Goal: Task Accomplishment & Management: Complete application form

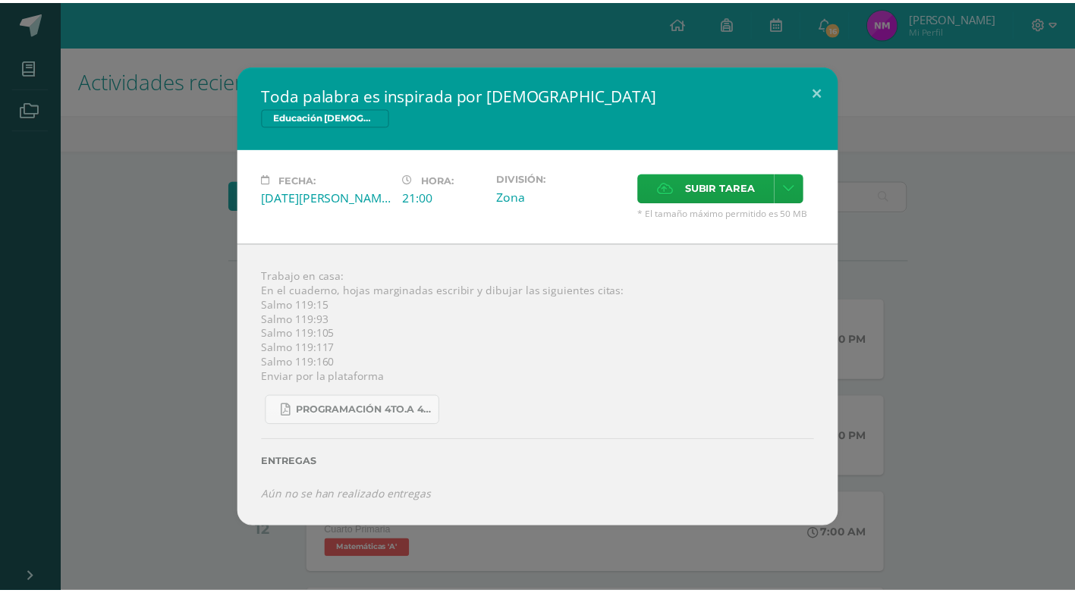
scroll to position [228, 0]
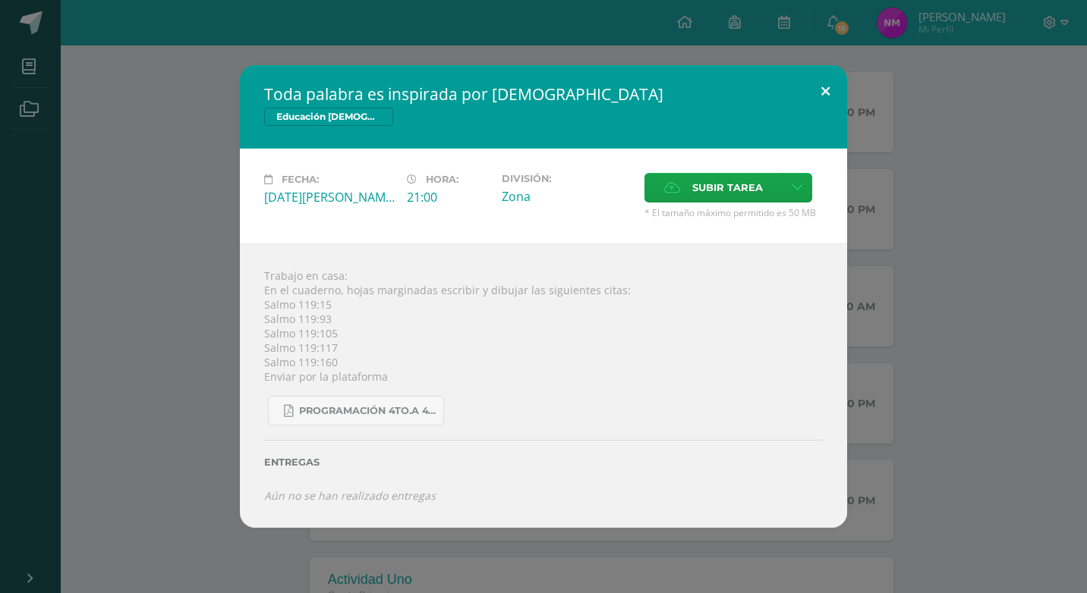
click at [820, 88] on button at bounding box center [825, 91] width 43 height 52
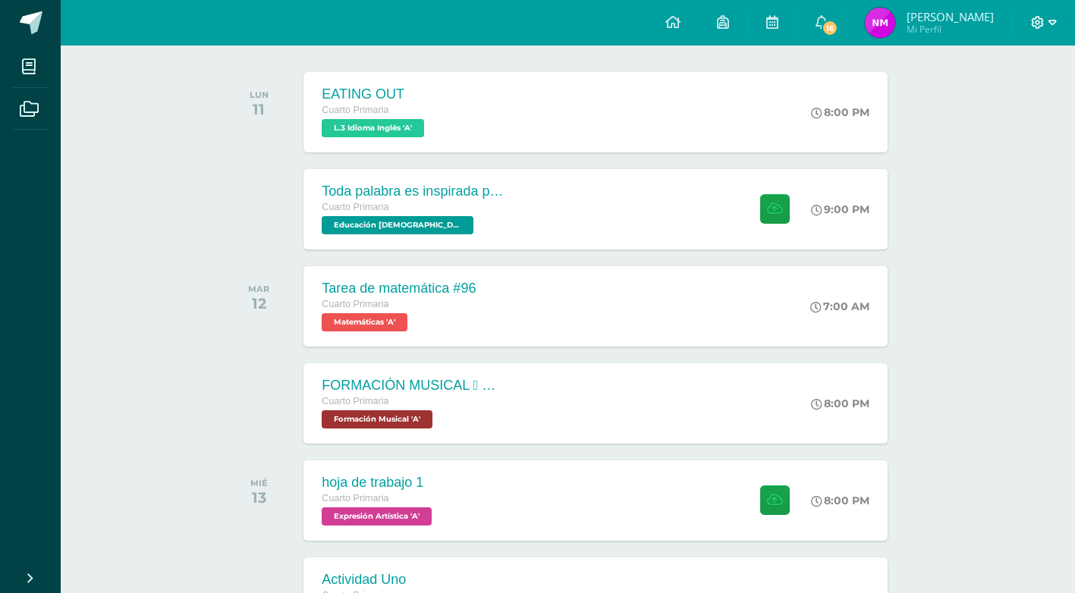
click at [1053, 21] on icon at bounding box center [1053, 23] width 8 height 14
click at [1002, 109] on span "Cerrar sesión" at bounding box center [1005, 103] width 68 height 14
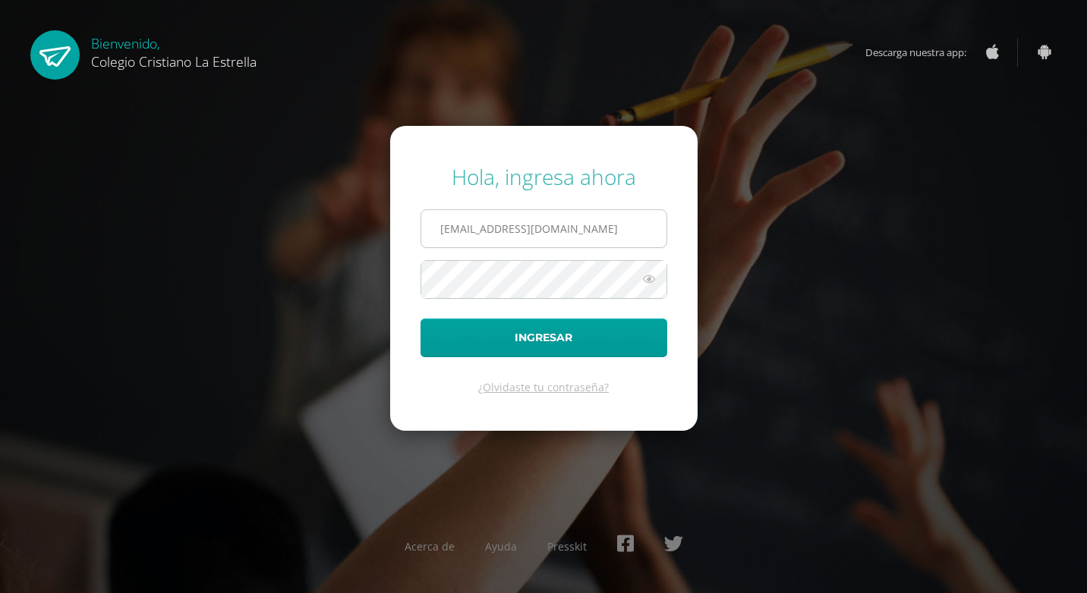
click at [605, 231] on input "892@laestrella.edu.gt" at bounding box center [543, 228] width 245 height 37
type input "896@laestrella.edu.gt"
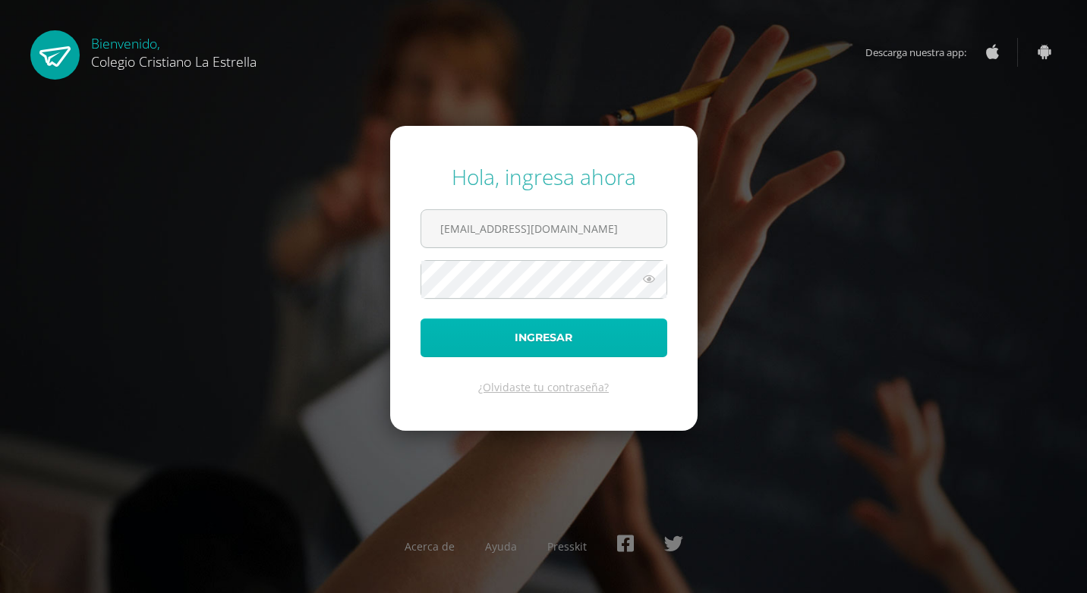
click at [546, 338] on button "Ingresar" at bounding box center [543, 338] width 247 height 39
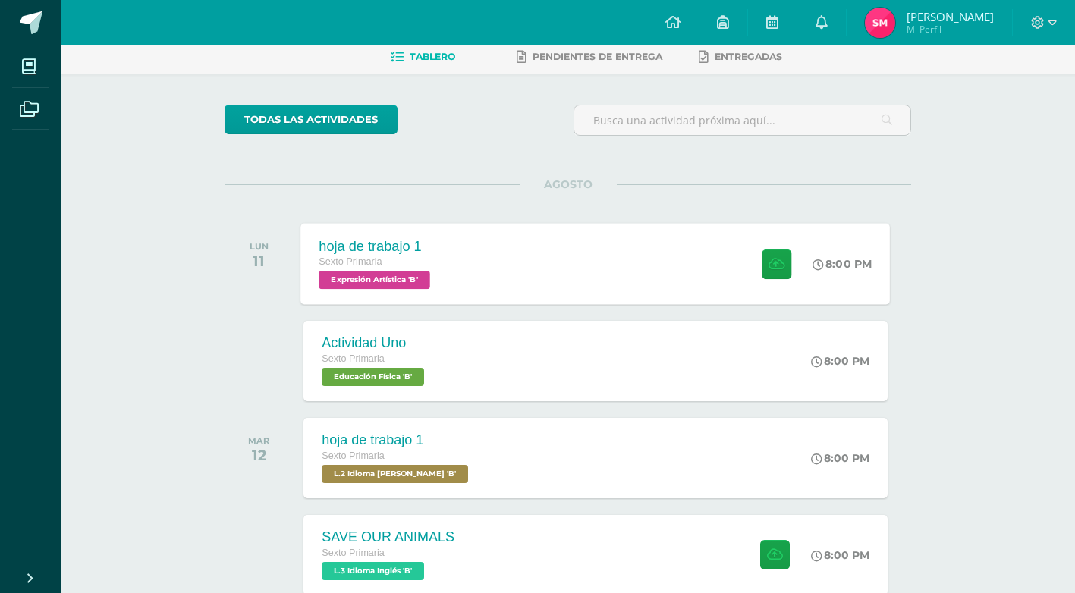
scroll to position [152, 0]
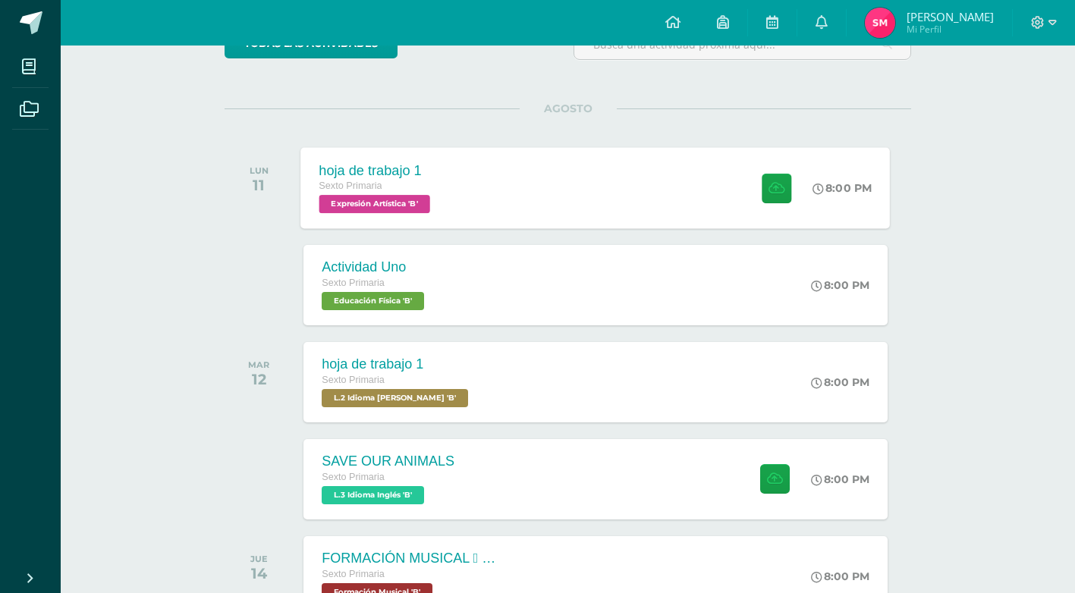
click at [409, 209] on span "Expresión Artística 'B'" at bounding box center [374, 204] width 111 height 18
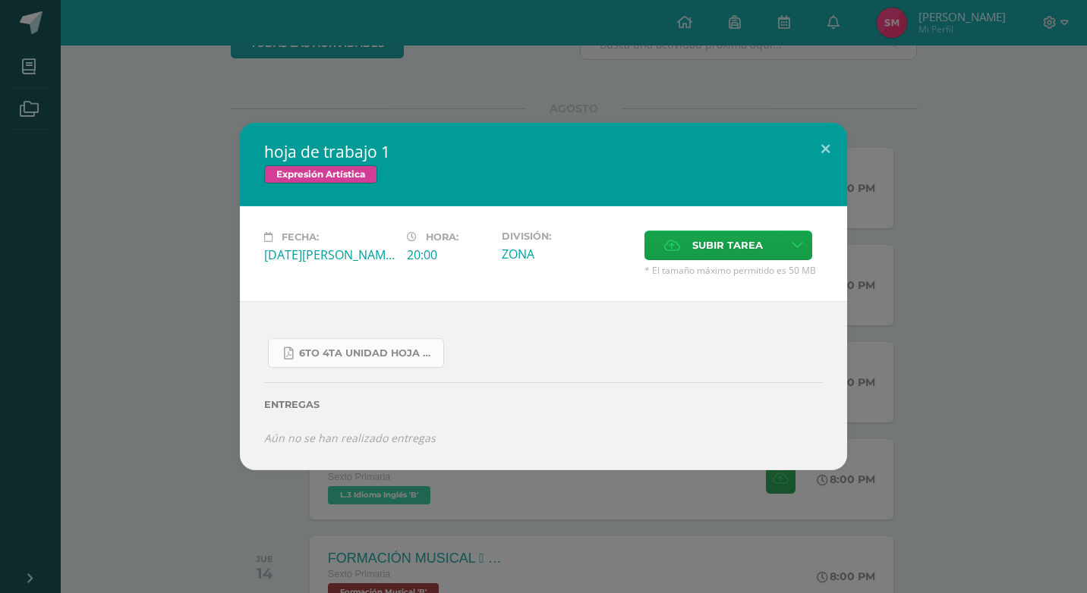
click at [378, 360] on link "6to 4ta unidad hoja de trabajo expresion.pdf" at bounding box center [356, 353] width 176 height 30
click at [719, 246] on span "Subir tarea" at bounding box center [727, 245] width 71 height 28
click at [0, 0] on input "Subir tarea" at bounding box center [0, 0] width 0 height 0
click at [825, 149] on button at bounding box center [825, 149] width 43 height 52
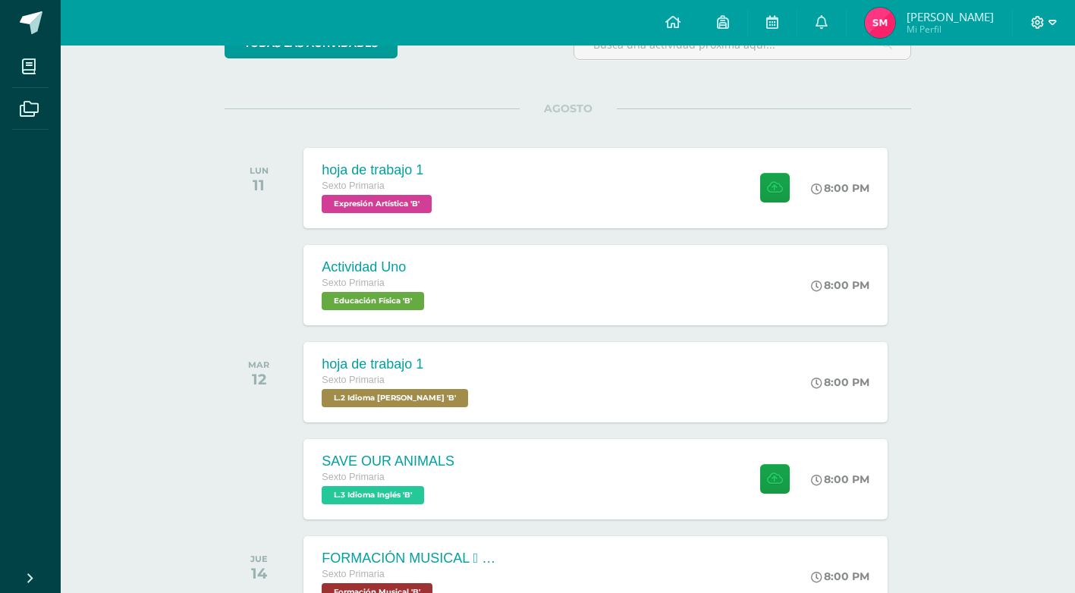
click at [1053, 24] on icon at bounding box center [1053, 22] width 8 height 5
click at [1006, 104] on span "Cerrar sesión" at bounding box center [1005, 103] width 68 height 14
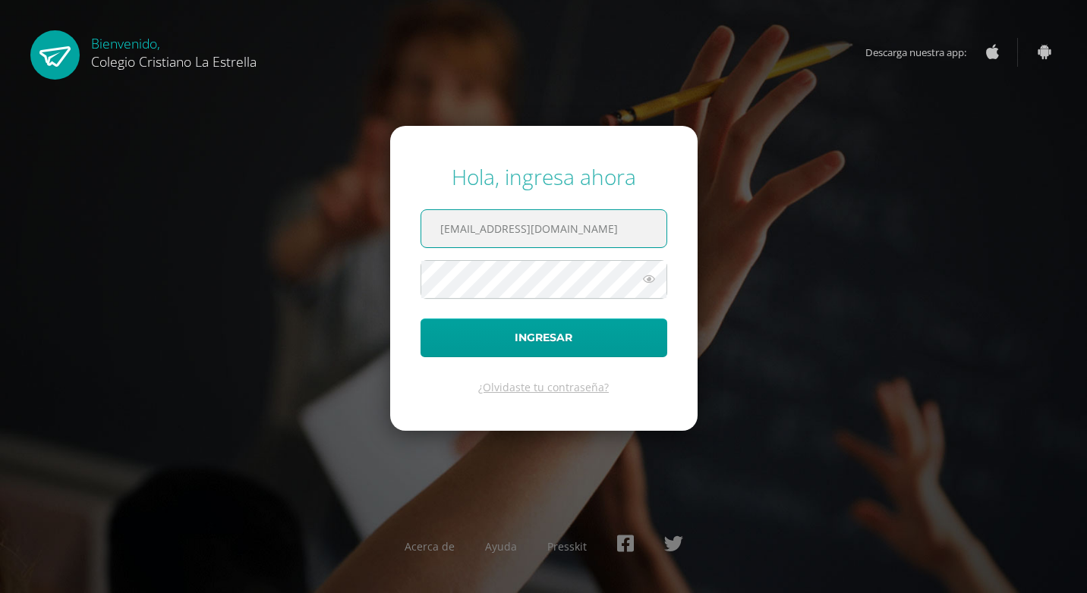
click at [592, 224] on input "896@laestrella.edu.gt" at bounding box center [543, 228] width 245 height 37
type input "892@laestrella.edu.gt"
click at [543, 341] on button "Ingresar" at bounding box center [543, 338] width 247 height 39
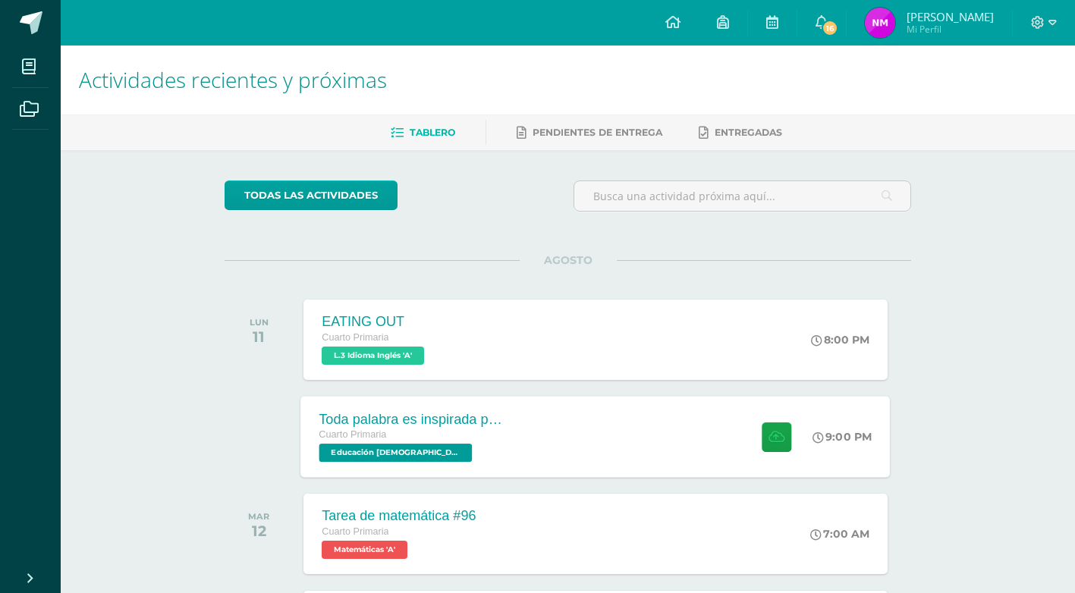
click at [414, 451] on span "Educación [DEMOGRAPHIC_DATA] 'A'" at bounding box center [395, 453] width 153 height 18
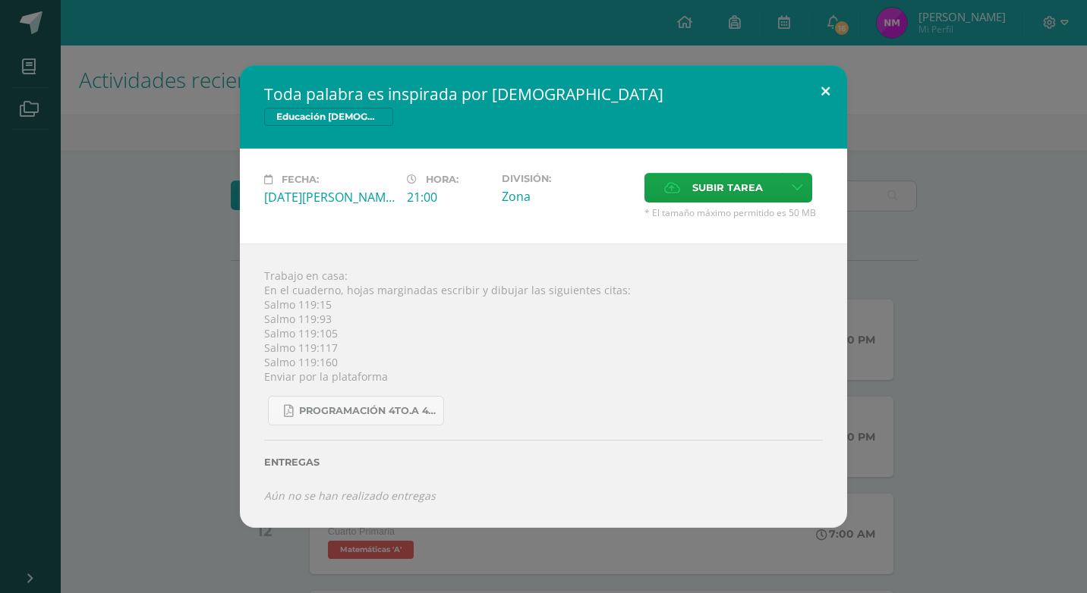
click at [824, 87] on button at bounding box center [825, 91] width 43 height 52
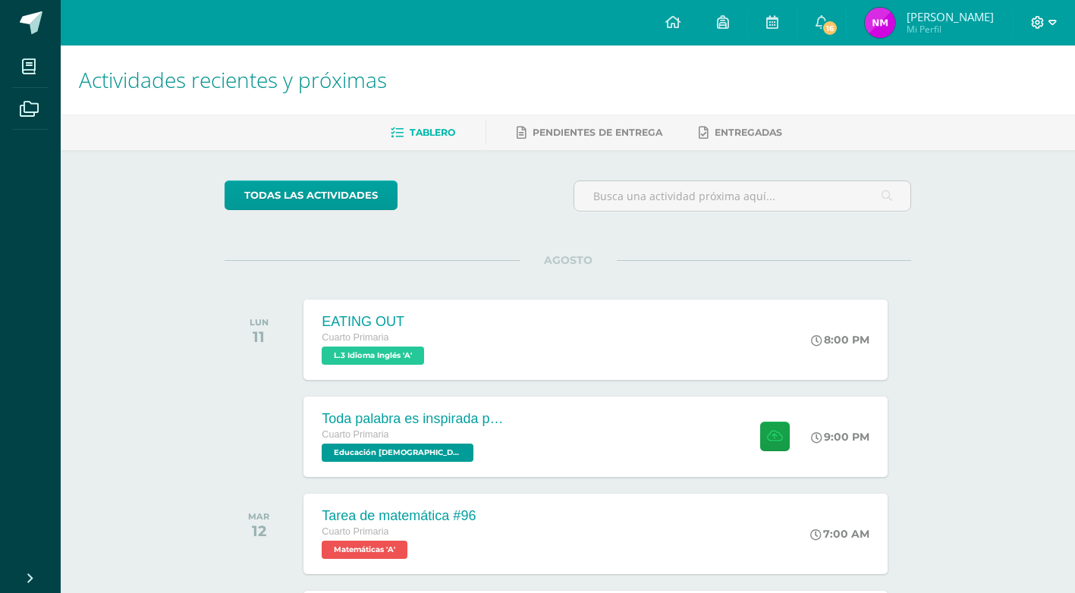
click at [1053, 19] on icon at bounding box center [1053, 23] width 8 height 14
click at [998, 105] on span "Cerrar sesión" at bounding box center [1005, 103] width 68 height 14
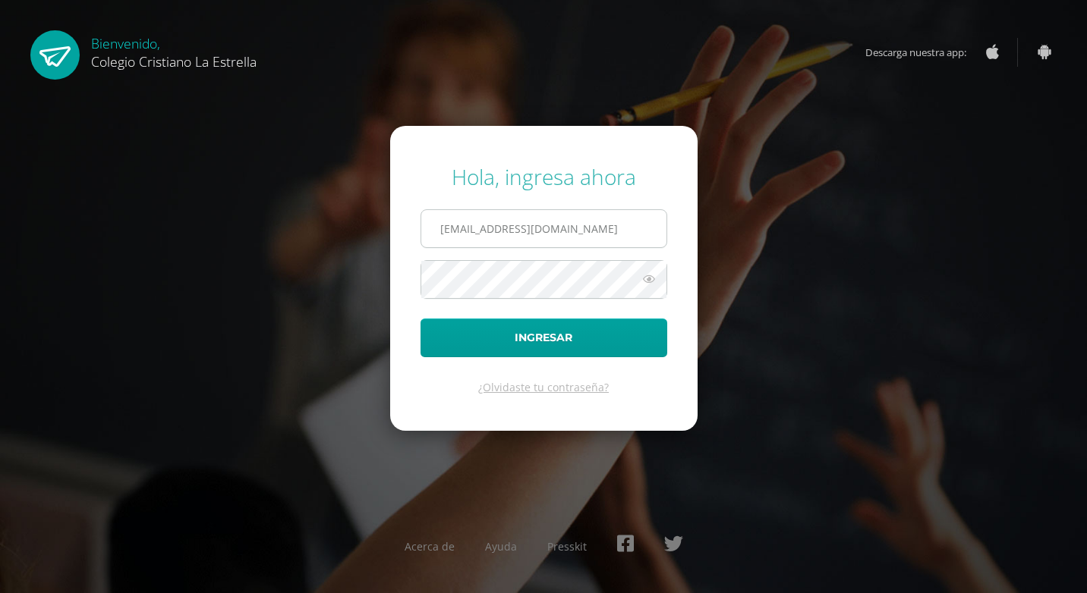
click at [581, 224] on input "892@laestrella.edu.gt" at bounding box center [543, 228] width 245 height 37
type input "896@laestrella.edu.gt"
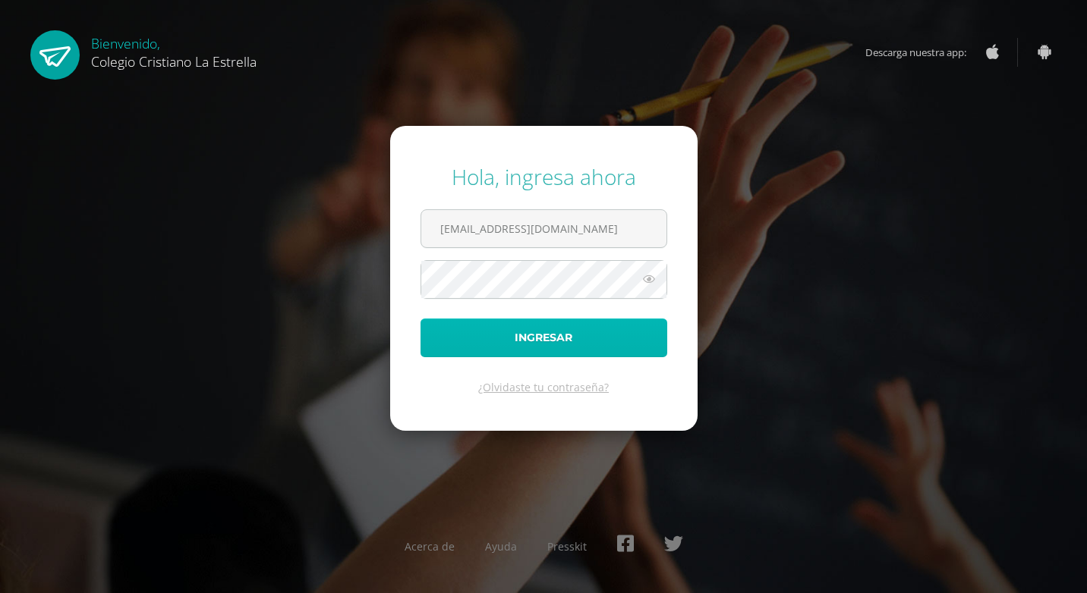
click at [522, 332] on button "Ingresar" at bounding box center [543, 338] width 247 height 39
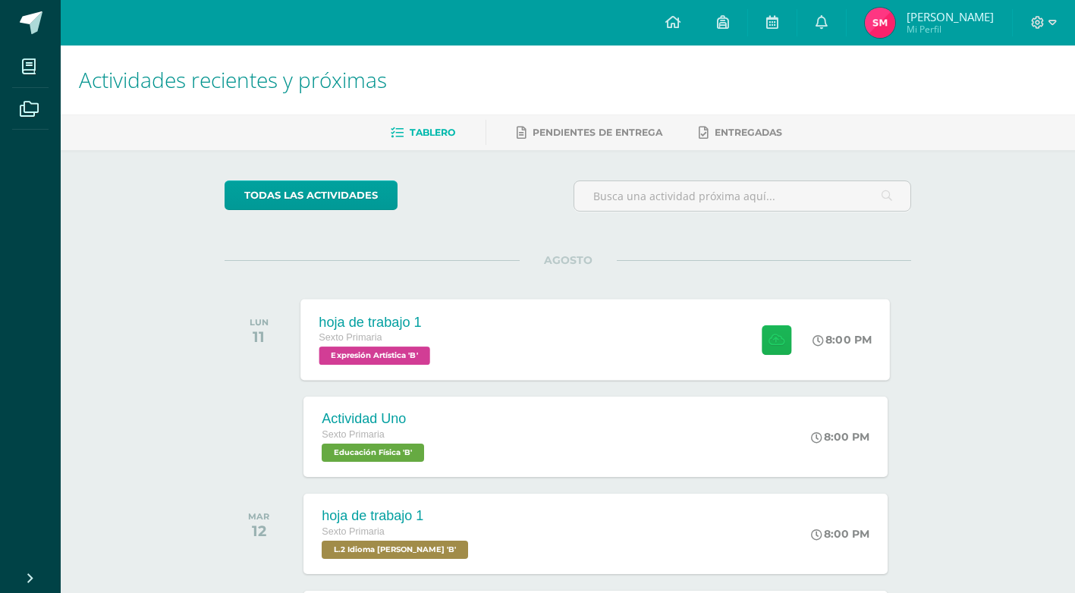
click at [782, 338] on button at bounding box center [777, 340] width 30 height 30
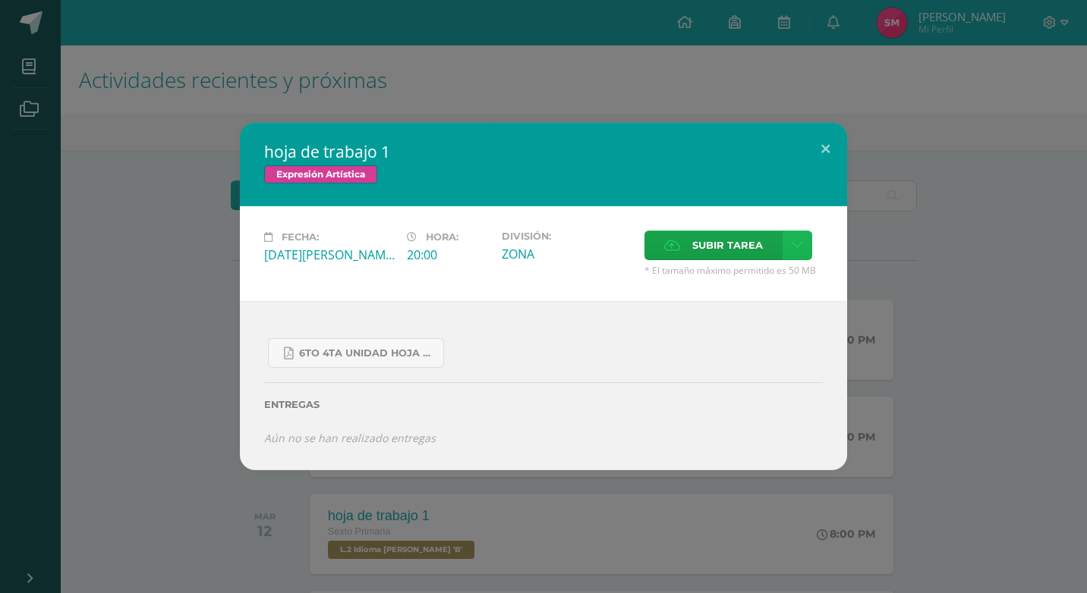
click at [799, 244] on icon at bounding box center [797, 245] width 11 height 13
click at [796, 243] on icon at bounding box center [797, 245] width 11 height 13
click at [748, 277] on span "Subir enlace" at bounding box center [732, 278] width 64 height 14
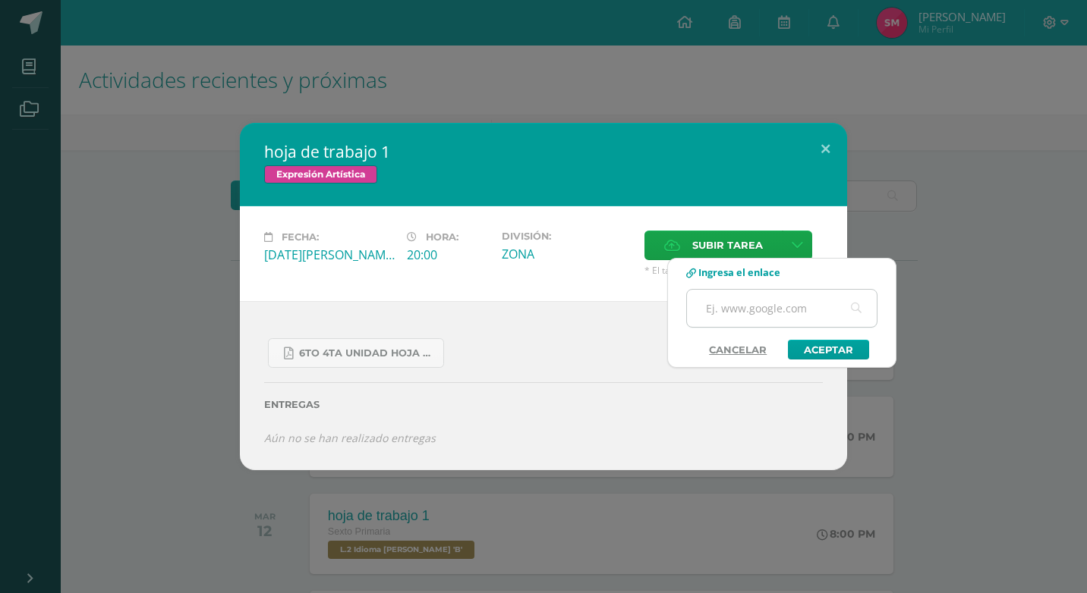
click at [835, 312] on input "text" at bounding box center [782, 308] width 190 height 37
click at [747, 351] on link "Cancelar" at bounding box center [738, 350] width 88 height 20
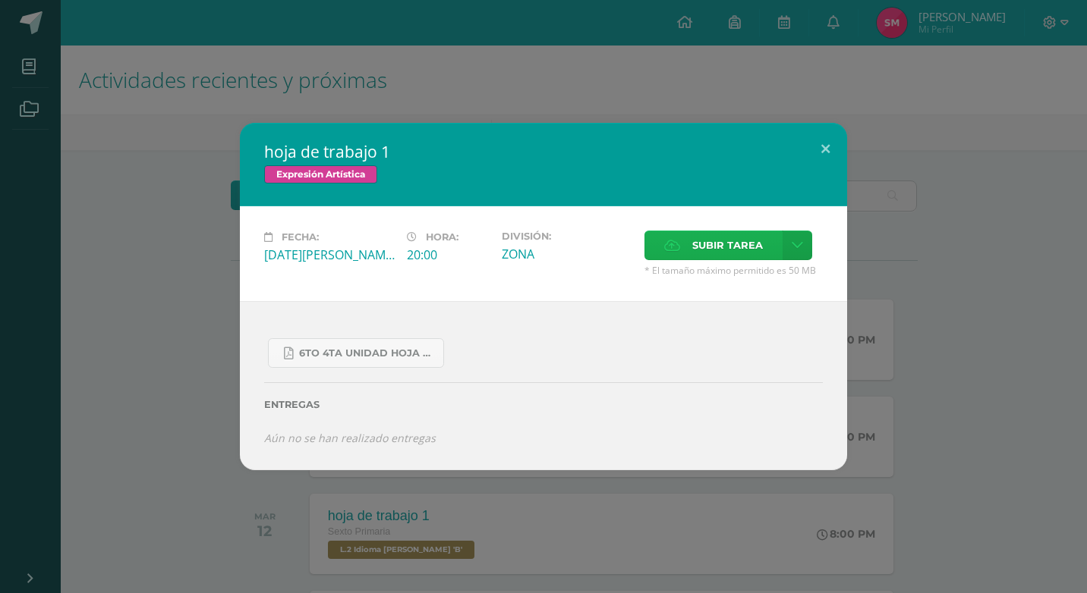
click at [726, 250] on span "Subir tarea" at bounding box center [727, 245] width 71 height 28
click at [0, 0] on input "Subir tarea" at bounding box center [0, 0] width 0 height 0
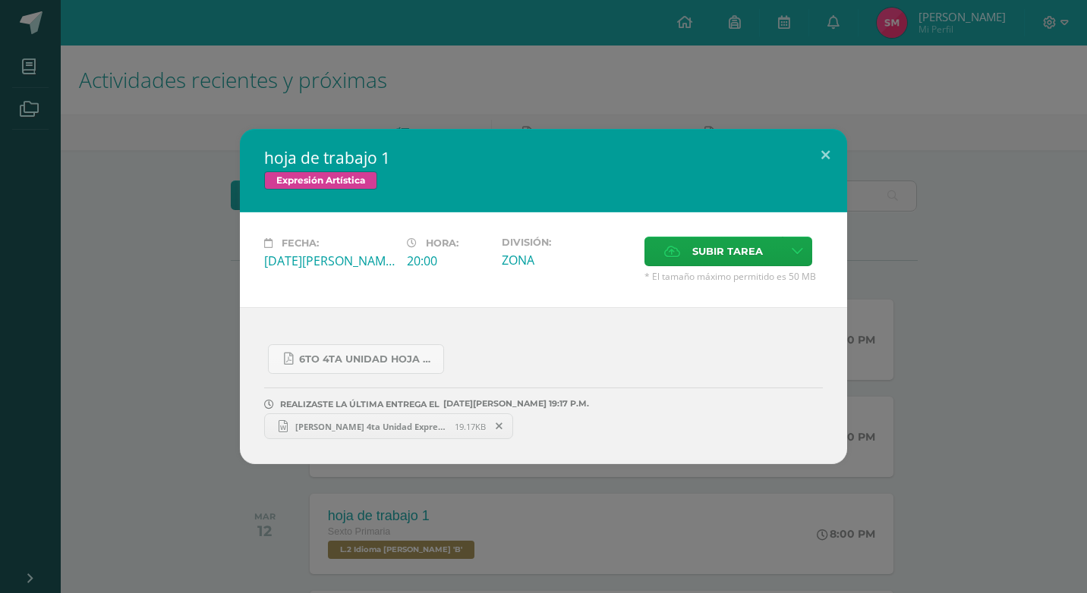
click at [404, 426] on span "Samuel 4ta Unidad Expresion Artistica.docx" at bounding box center [371, 426] width 167 height 11
click at [502, 427] on icon at bounding box center [499, 426] width 7 height 11
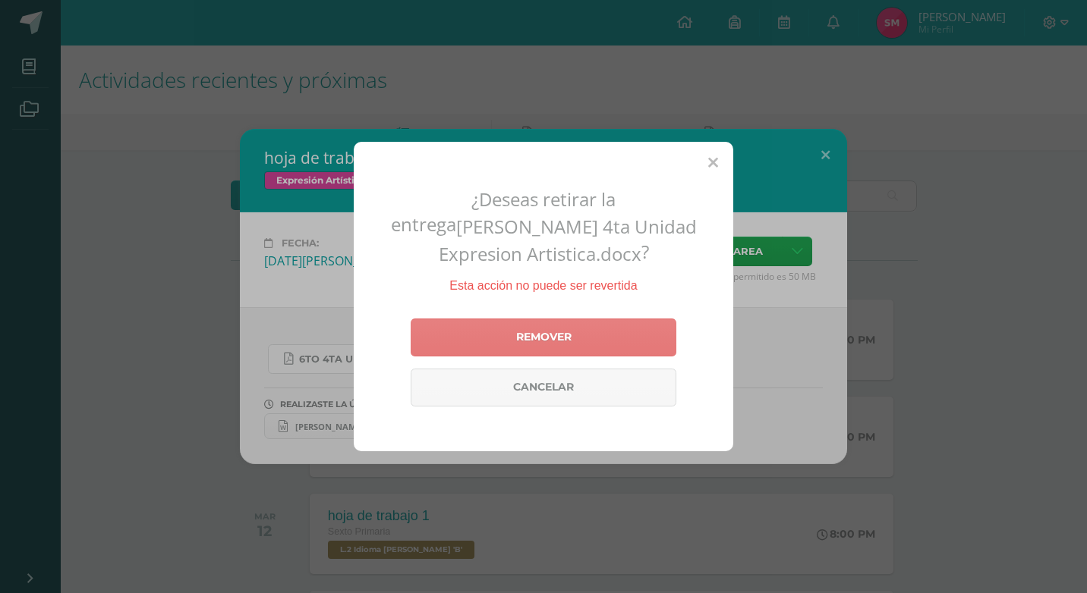
click at [571, 330] on link "Remover" at bounding box center [544, 338] width 266 height 38
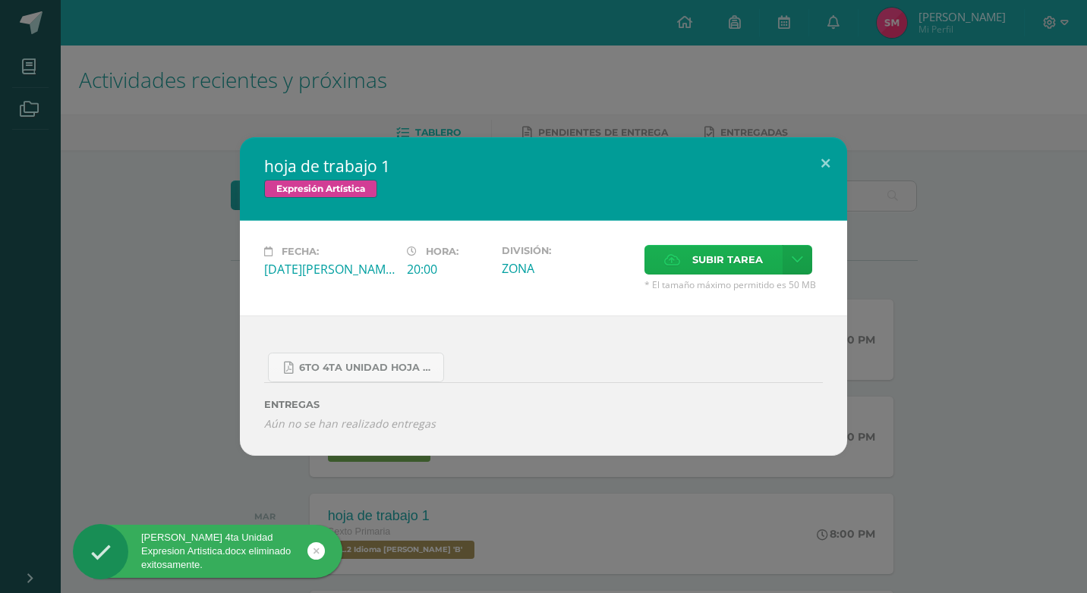
click at [738, 259] on span "Subir tarea" at bounding box center [727, 260] width 71 height 28
click at [0, 0] on input "Subir tarea" at bounding box center [0, 0] width 0 height 0
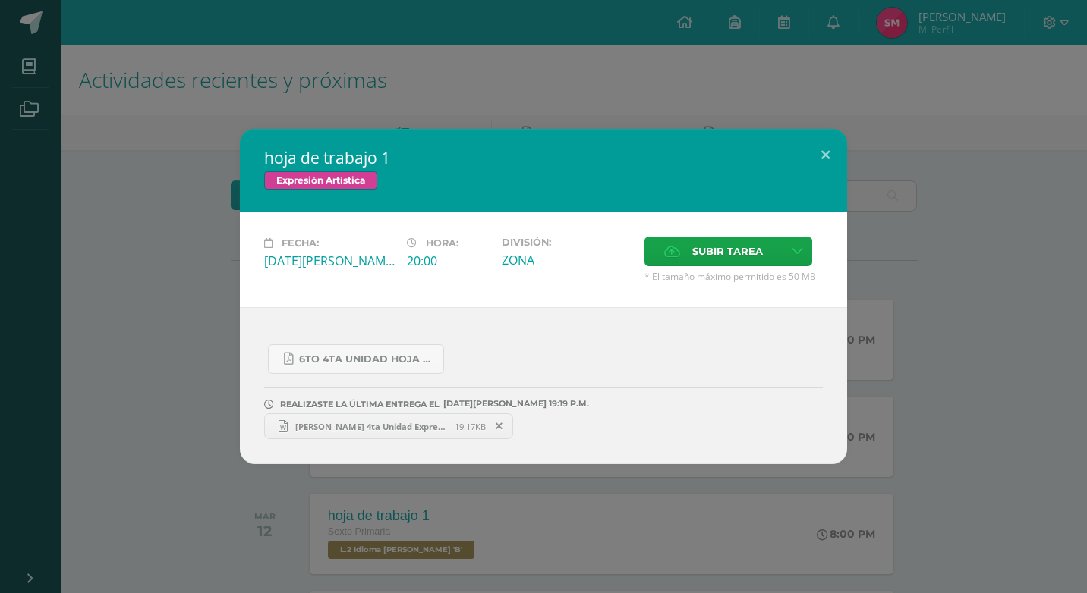
click at [372, 421] on span "Samuel 4ta Unidad Expresion Artistica.docx" at bounding box center [371, 426] width 167 height 11
click at [502, 426] on icon at bounding box center [499, 426] width 7 height 11
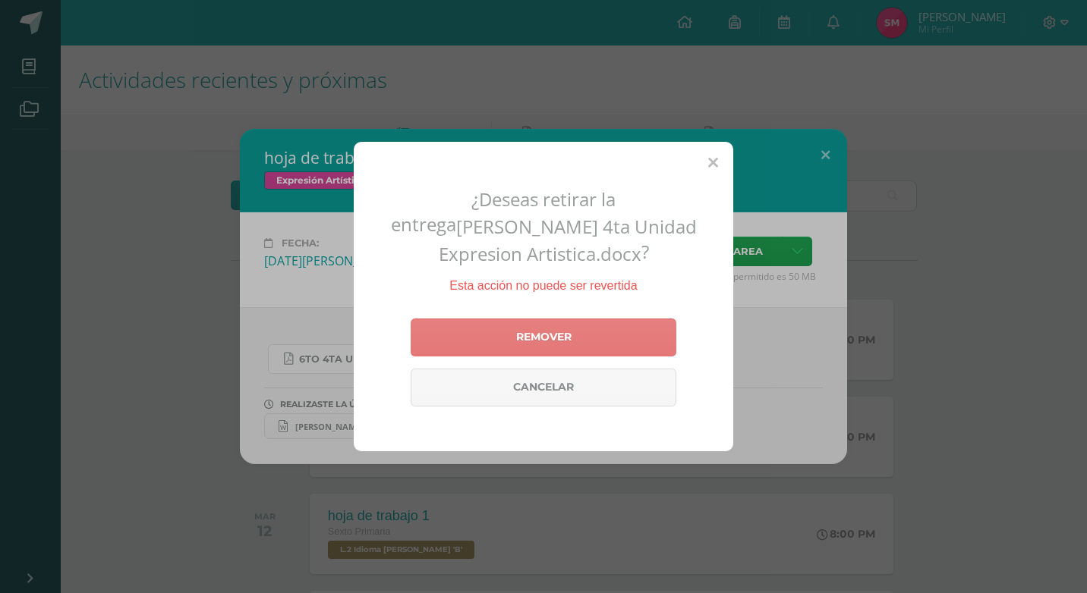
click at [578, 338] on link "Remover" at bounding box center [544, 338] width 266 height 38
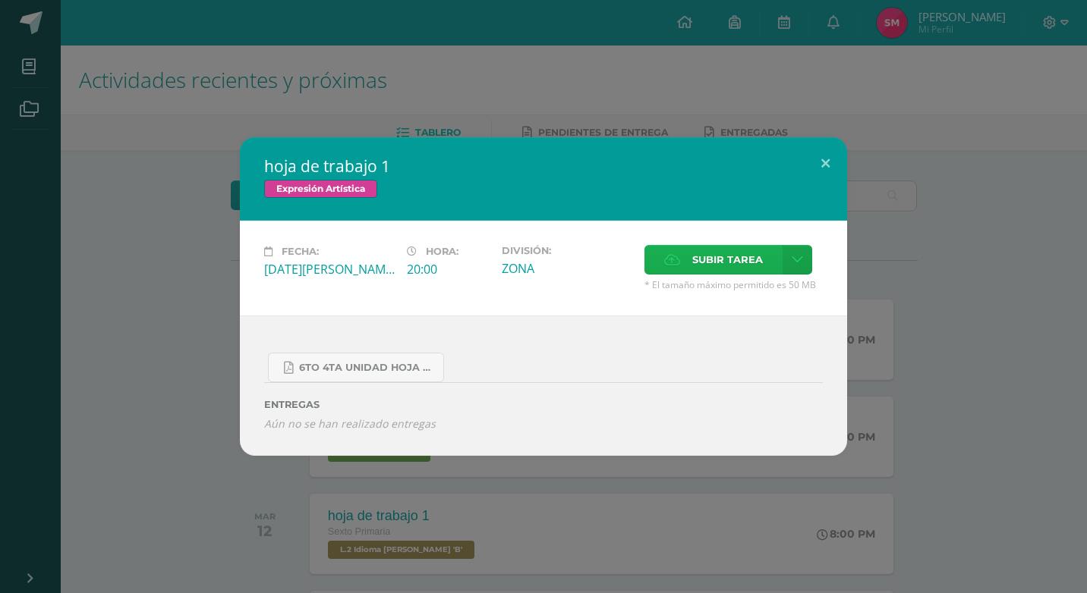
click at [759, 257] on span "Subir tarea" at bounding box center [727, 260] width 71 height 28
click at [0, 0] on input "Subir tarea" at bounding box center [0, 0] width 0 height 0
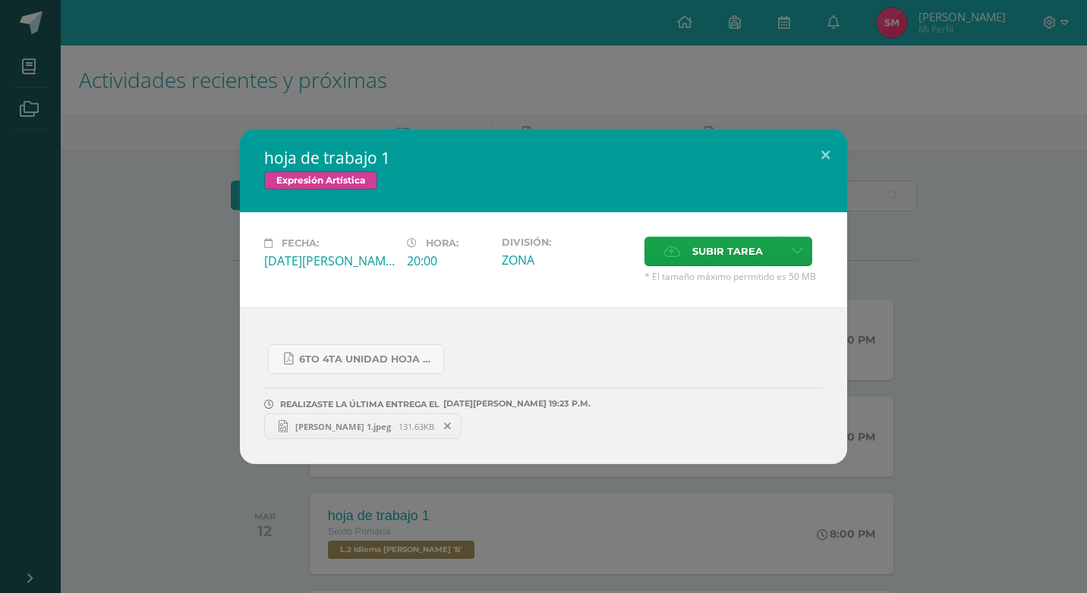
click at [372, 417] on link "samuel 1.jpeg 131.63KB" at bounding box center [362, 427] width 197 height 26
click at [435, 428] on span at bounding box center [448, 426] width 26 height 17
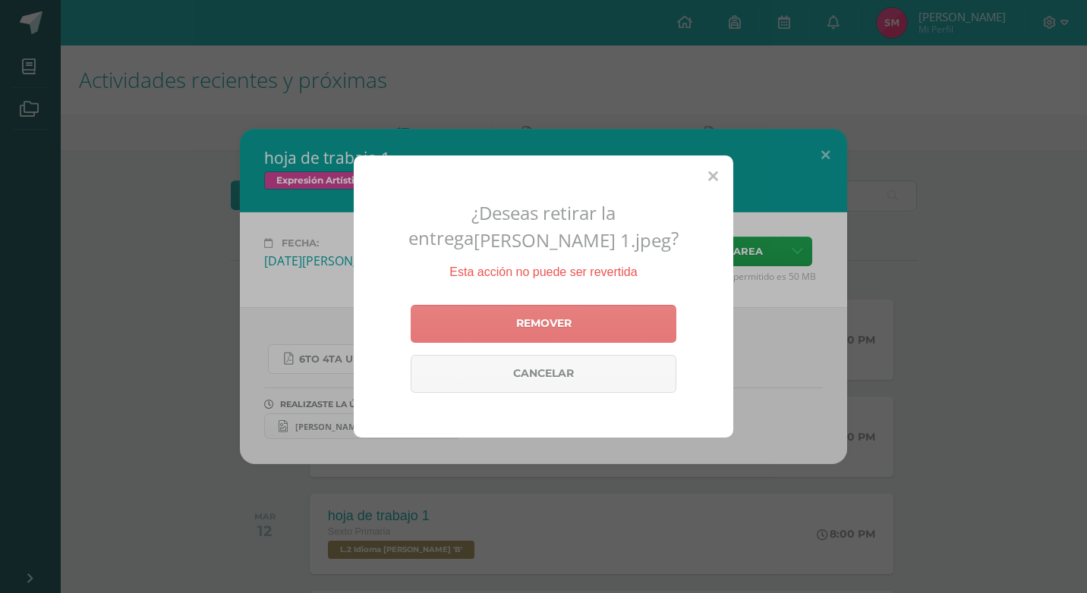
click at [550, 329] on link "Remover" at bounding box center [544, 324] width 266 height 38
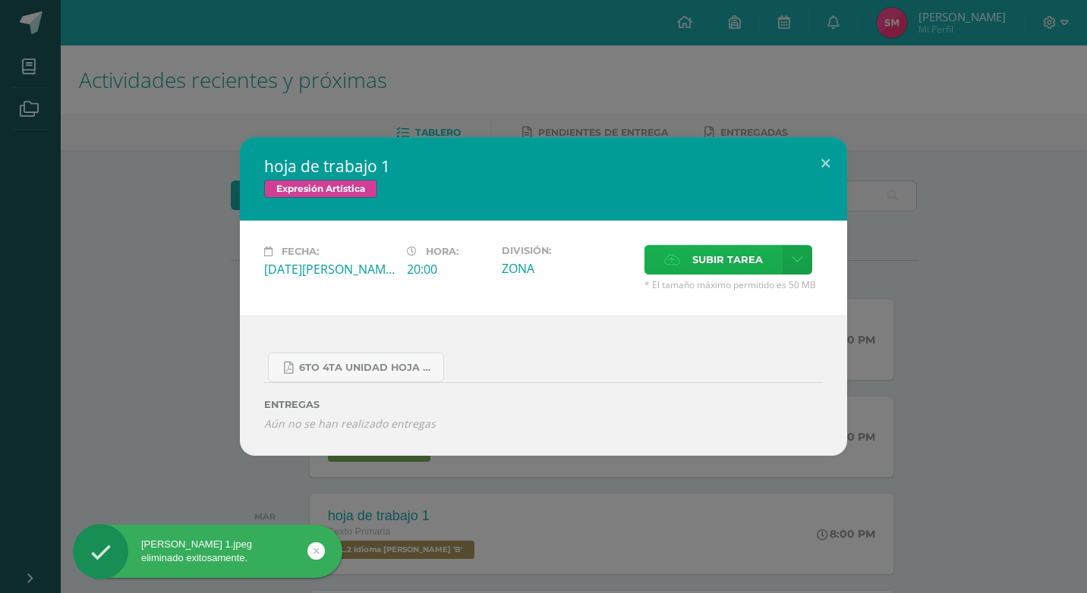
click at [744, 257] on span "Subir tarea" at bounding box center [727, 260] width 71 height 28
click at [0, 0] on input "Subir tarea" at bounding box center [0, 0] width 0 height 0
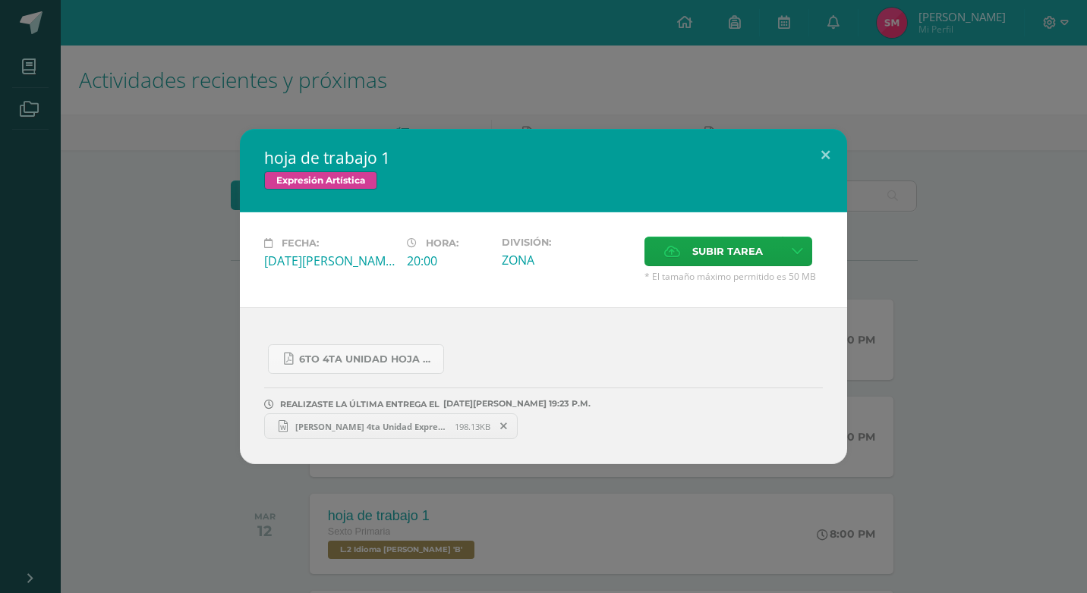
click at [385, 426] on span "Samuel 4ta Unidad Expresion Artistica.docx" at bounding box center [371, 426] width 167 height 11
click at [384, 423] on span "Samuel 4ta Unidad Expresion Artistica.docx" at bounding box center [371, 426] width 167 height 11
click at [826, 151] on button at bounding box center [825, 155] width 43 height 52
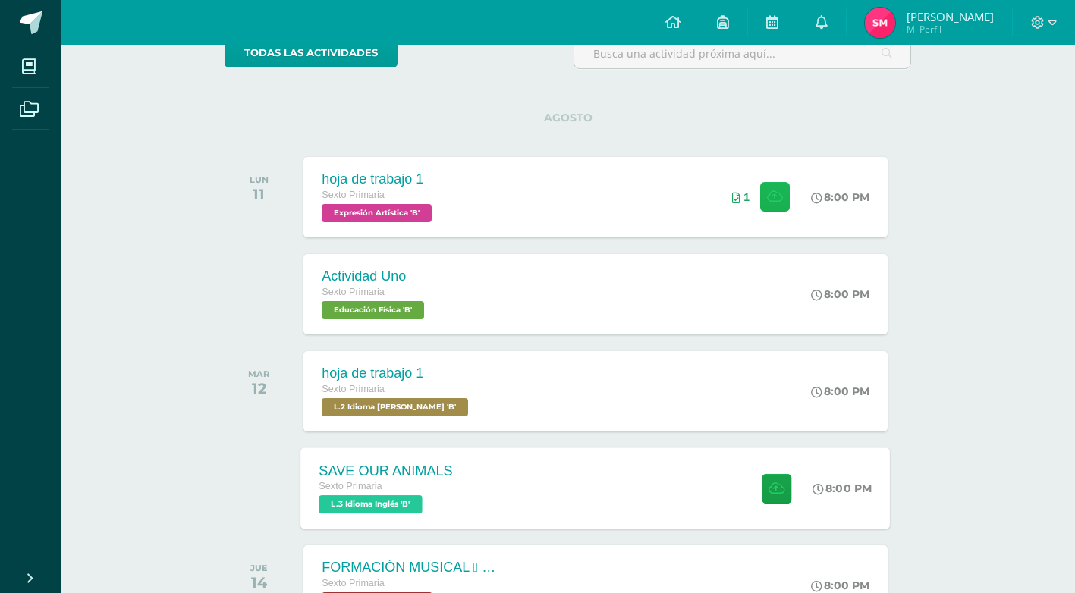
scroll to position [152, 0]
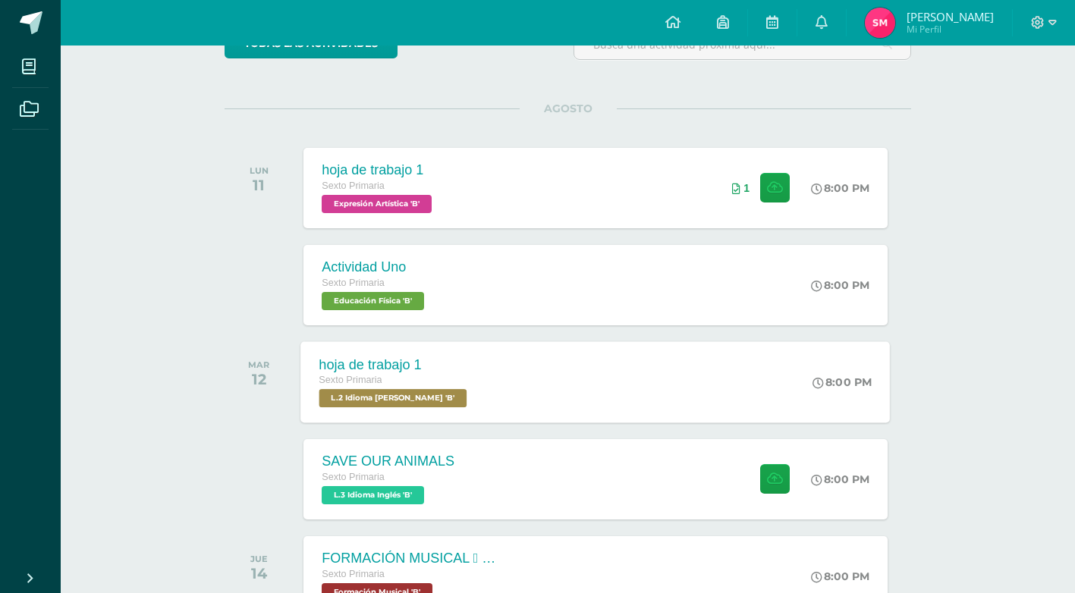
click at [437, 395] on span "L.2 Idioma Maya Kaqchikel 'B'" at bounding box center [393, 398] width 148 height 18
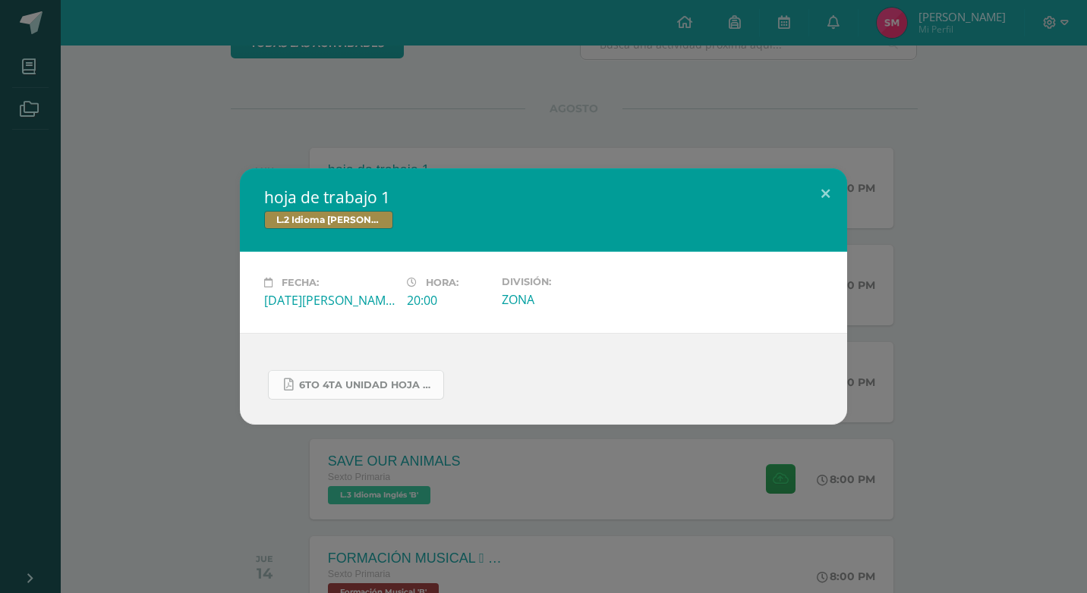
click at [396, 383] on span "6to 4ta unidad hoja de trabajo kaqchikel.pdf" at bounding box center [367, 385] width 137 height 12
click at [827, 195] on button at bounding box center [825, 194] width 43 height 52
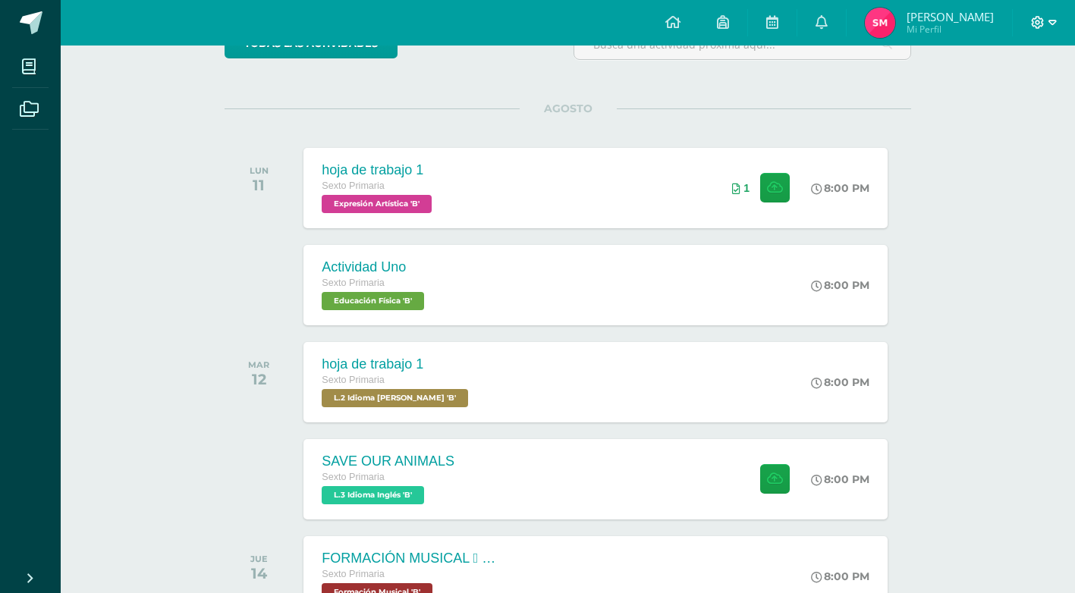
click at [1054, 22] on icon at bounding box center [1053, 23] width 8 height 14
click at [1003, 108] on span "Cerrar sesión" at bounding box center [1005, 103] width 68 height 14
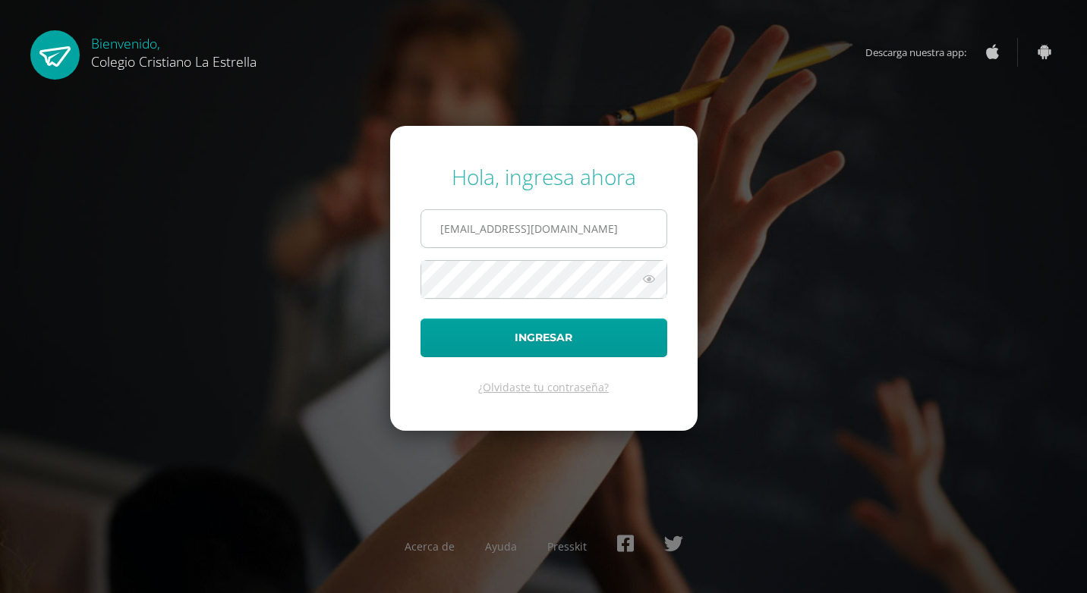
click at [560, 227] on input "[EMAIL_ADDRESS][DOMAIN_NAME]" at bounding box center [543, 228] width 245 height 37
type input "[EMAIL_ADDRESS][DOMAIN_NAME]"
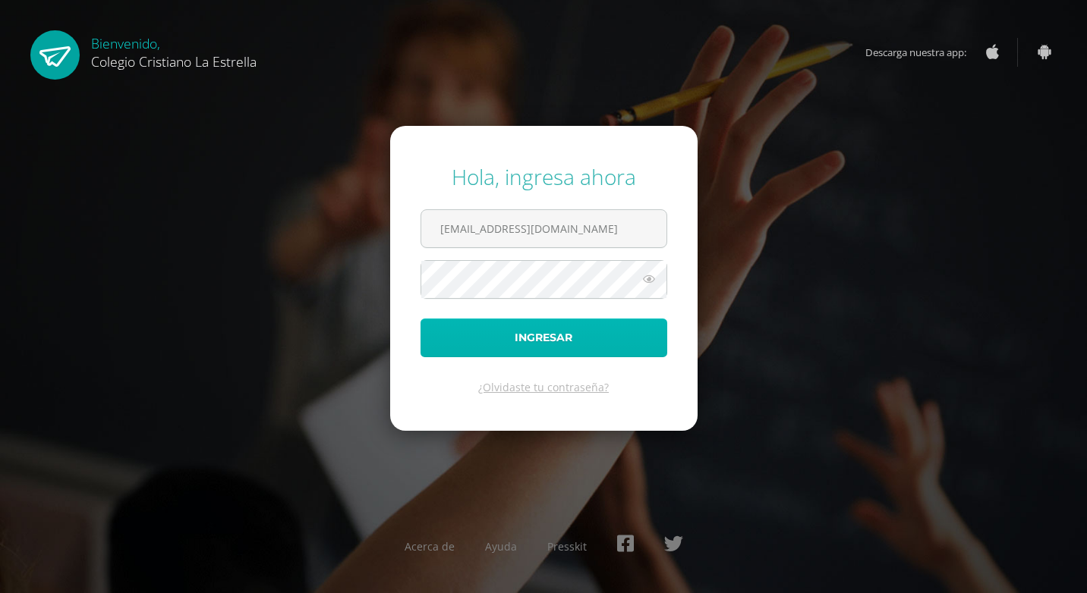
click at [529, 334] on button "Ingresar" at bounding box center [543, 338] width 247 height 39
